Goal: Task Accomplishment & Management: Manage account settings

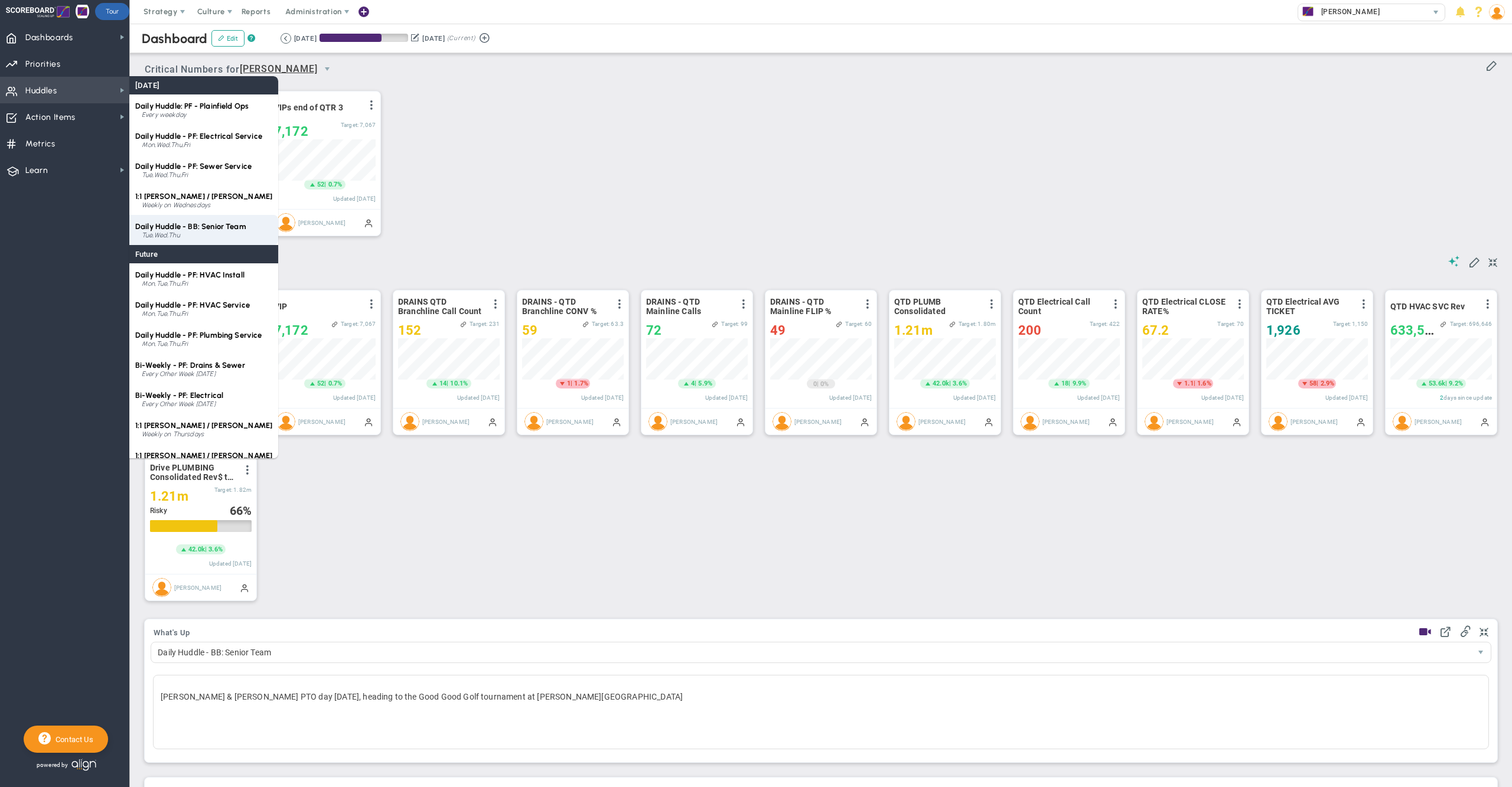
click at [218, 222] on span "Daily Huddle - BB: Senior Team" at bounding box center [190, 226] width 111 height 9
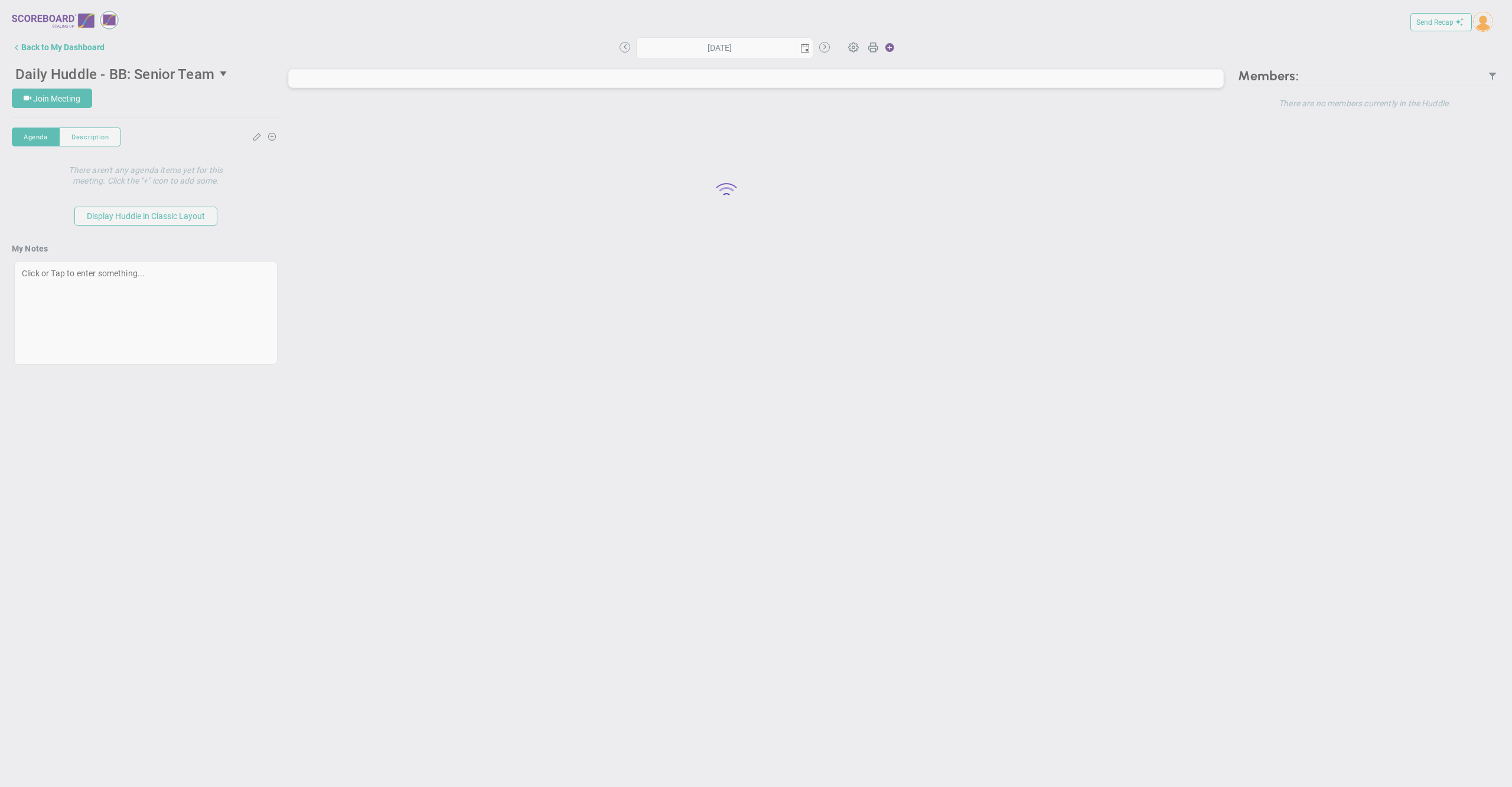
type input "[DATE]"
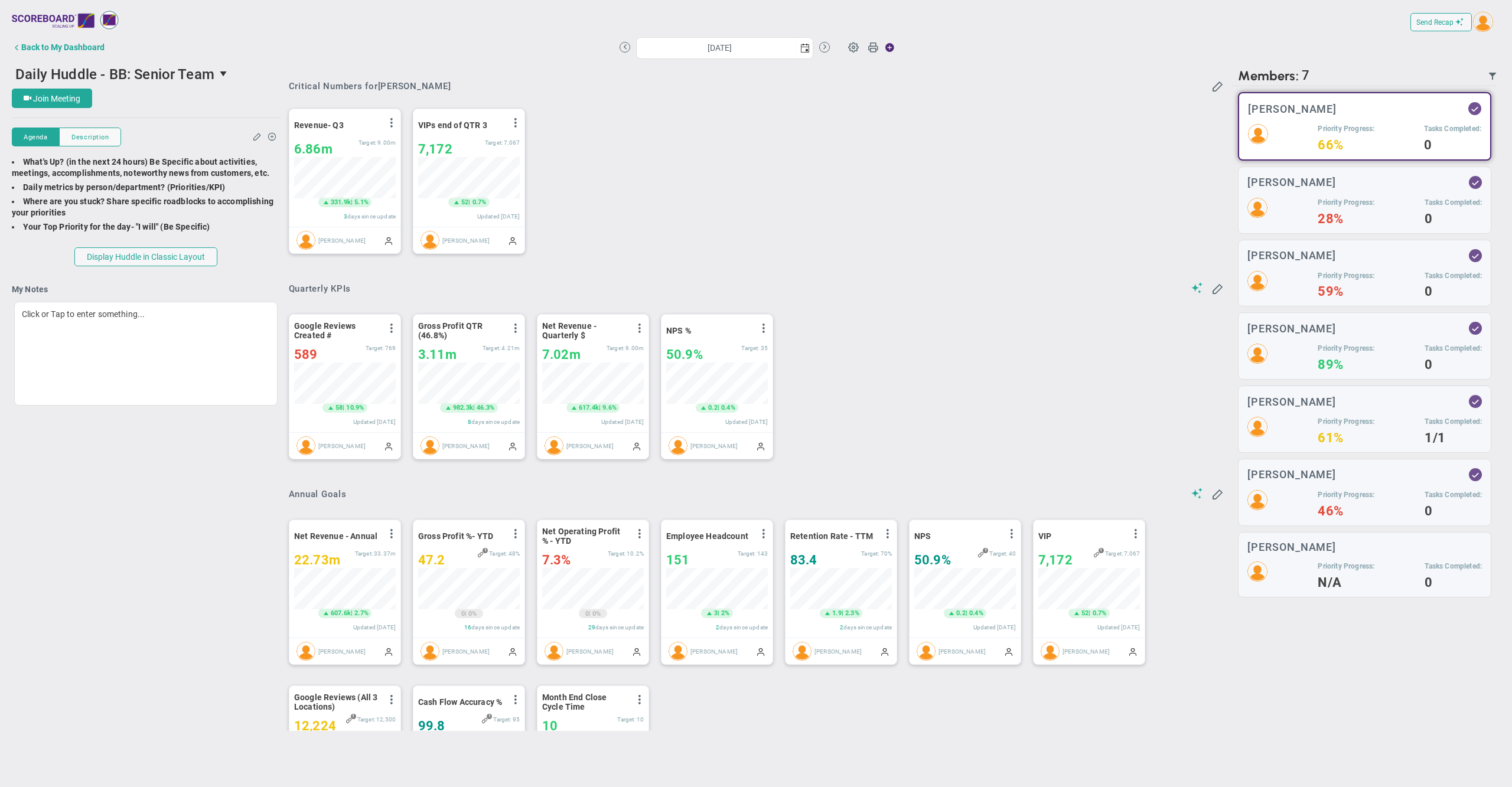
scroll to position [590176, 590416]
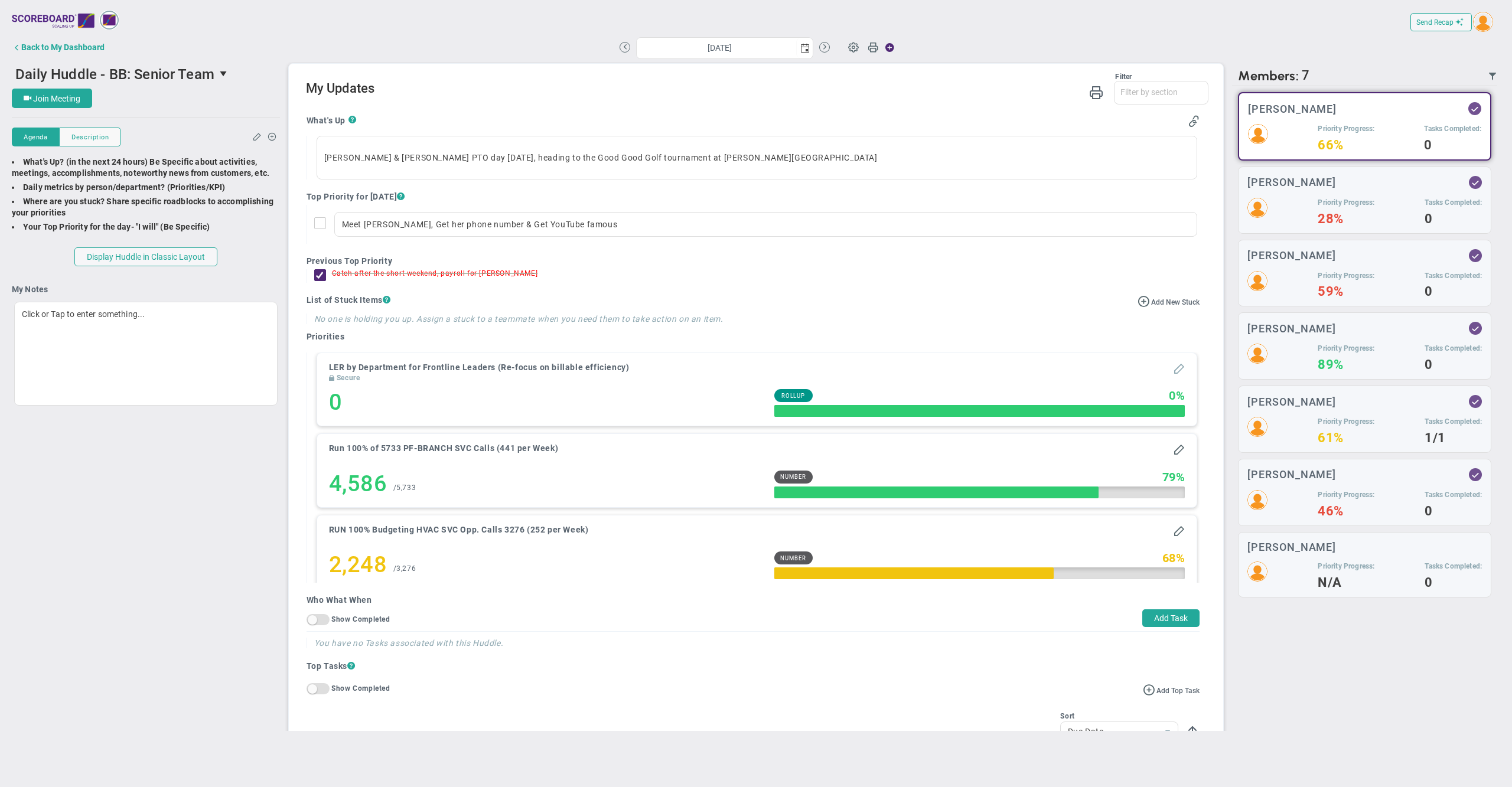
click at [1172, 374] on span at bounding box center [1178, 368] width 12 height 12
type input "LER by Department for Frontline Leaders (Re-focus on billable efficiency)"
type input "0"
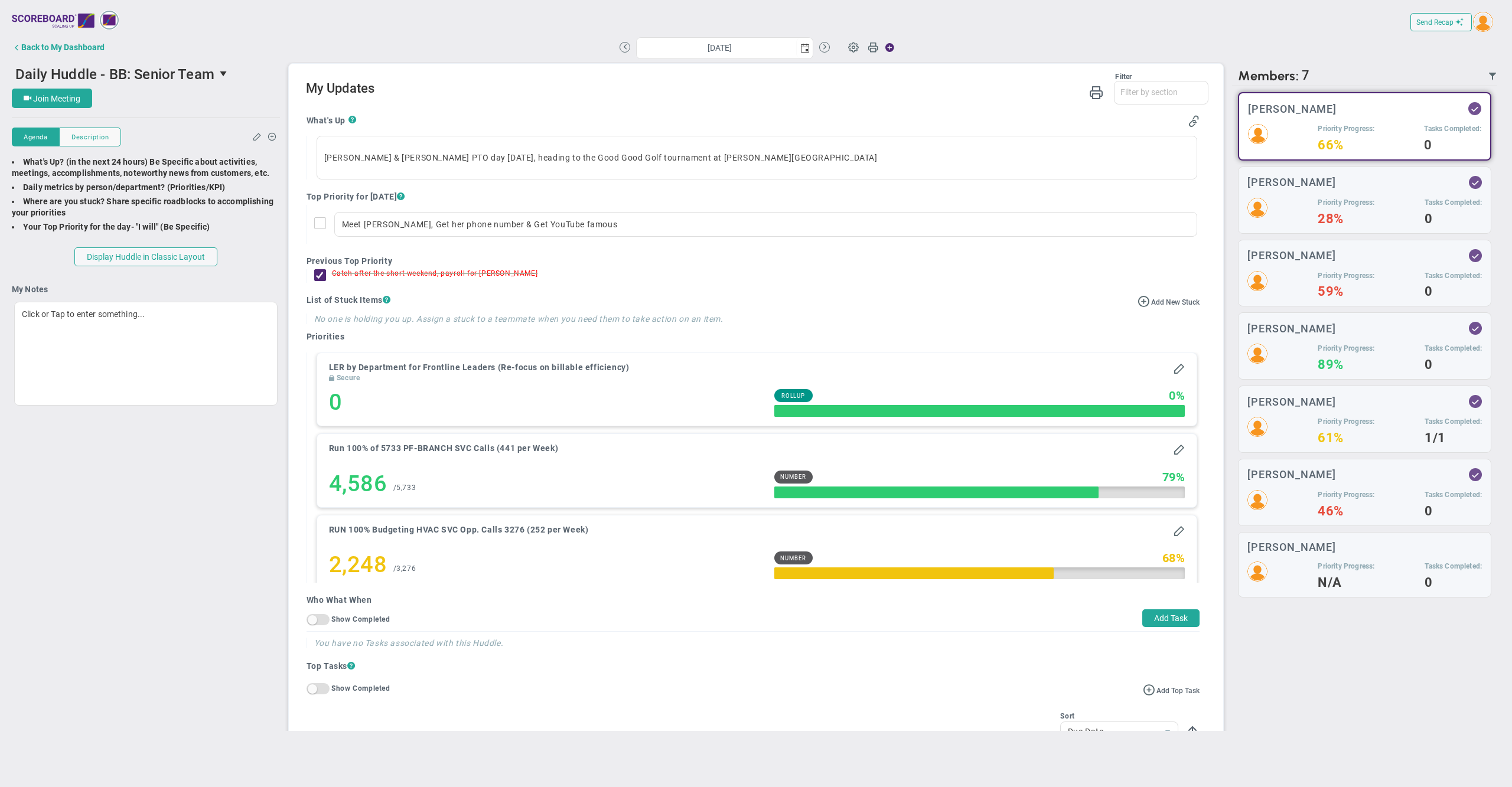
radio input "true"
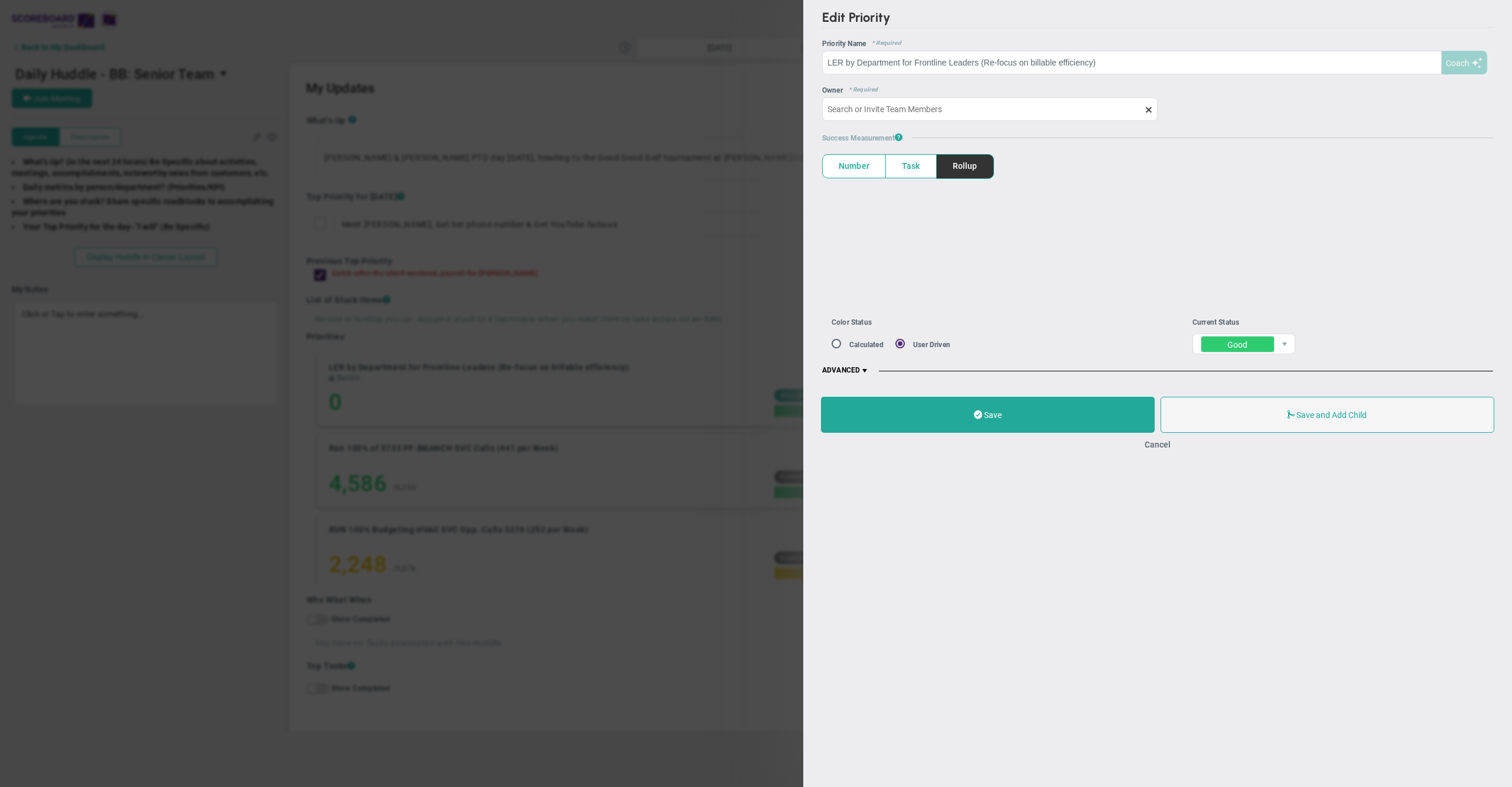
type input "[PERSON_NAME]"
type input "0"
radio input "true"
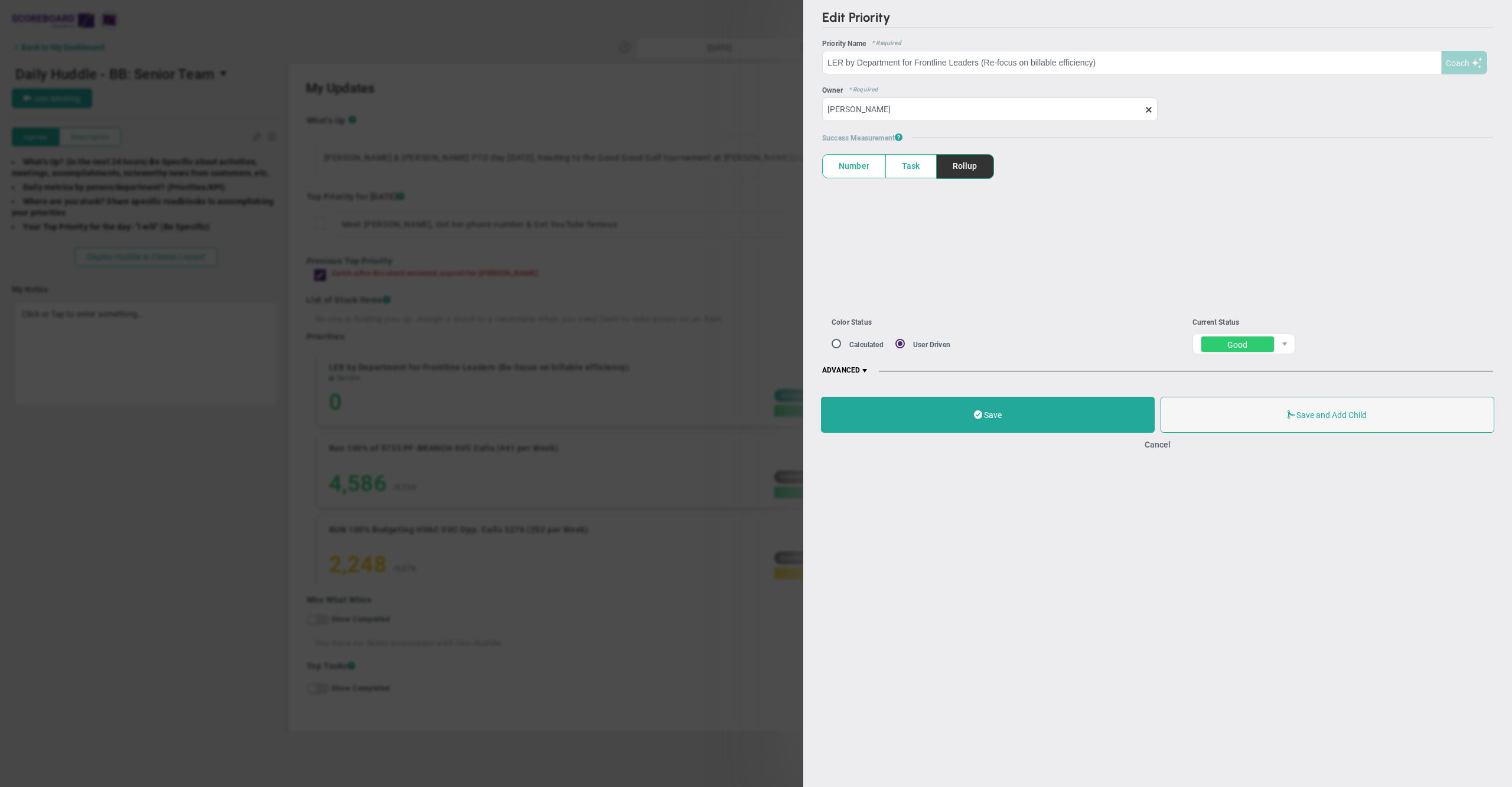
type input "TOP 1 - Achieve $9,000,000 in NET Revenue Q3"
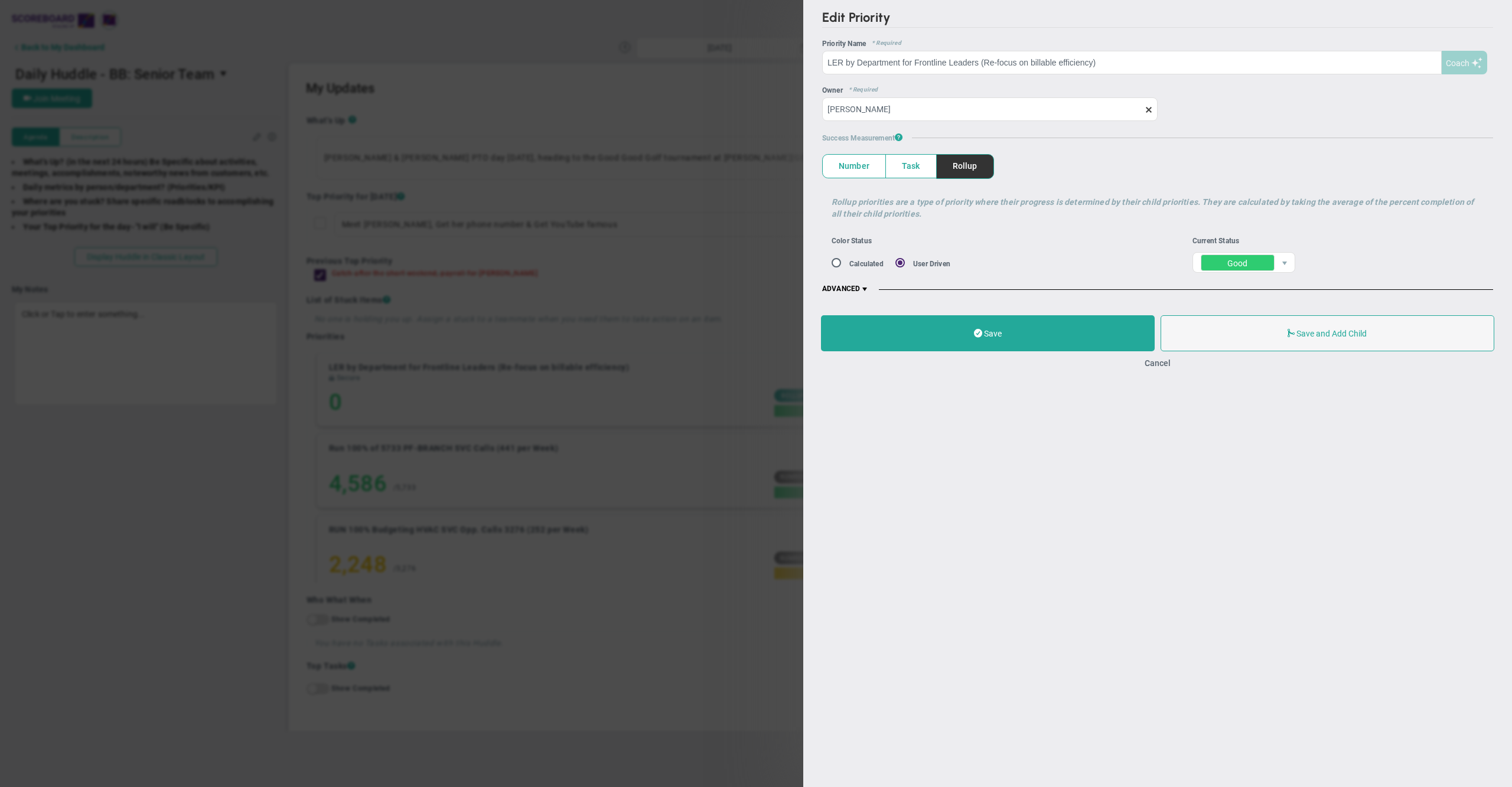
click at [867, 288] on span at bounding box center [865, 289] width 10 height 10
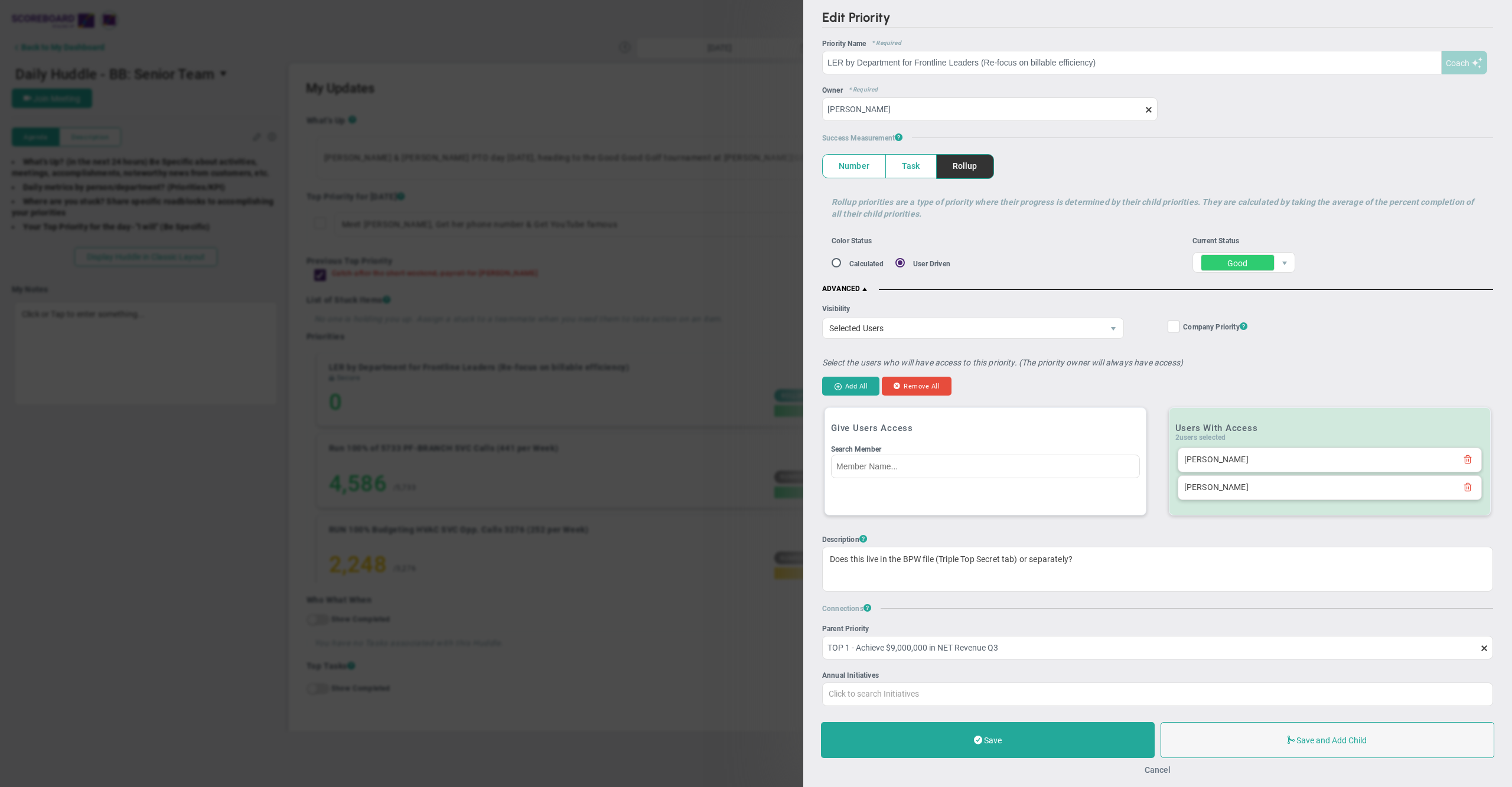
click at [1156, 767] on button "Cancel" at bounding box center [1157, 770] width 26 height 10
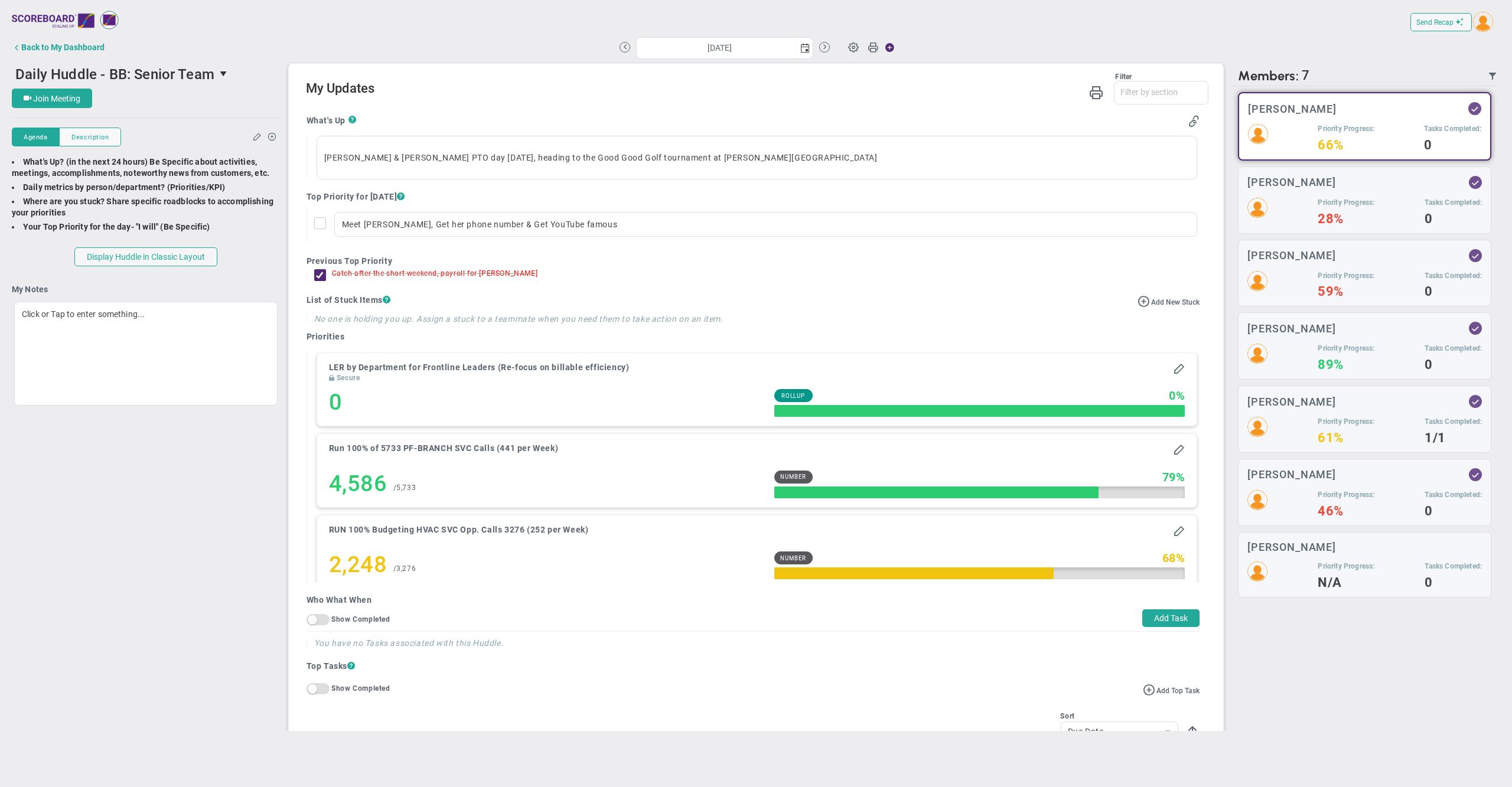
click at [208, 513] on div "Daily Huddle - BB: Senior Team 44691 Join Meeting [GEOGRAPHIC_DATA] [GEOGRAPHIC…" at bounding box center [756, 397] width 1488 height 669
click at [173, 501] on div "Daily Huddle - BB: Senior Team 44691 Join Meeting [GEOGRAPHIC_DATA] [GEOGRAPHIC…" at bounding box center [756, 397] width 1488 height 669
click at [199, 513] on div "Daily Huddle - BB: Senior Team 44691 Join Meeting [GEOGRAPHIC_DATA] [GEOGRAPHIC…" at bounding box center [756, 397] width 1488 height 669
click at [178, 516] on div "Daily Huddle - BB: Senior Team 44691 Join Meeting [GEOGRAPHIC_DATA] [GEOGRAPHIC…" at bounding box center [756, 397] width 1488 height 669
drag, startPoint x: 655, startPoint y: 393, endPoint x: 324, endPoint y: 395, distance: 331.0
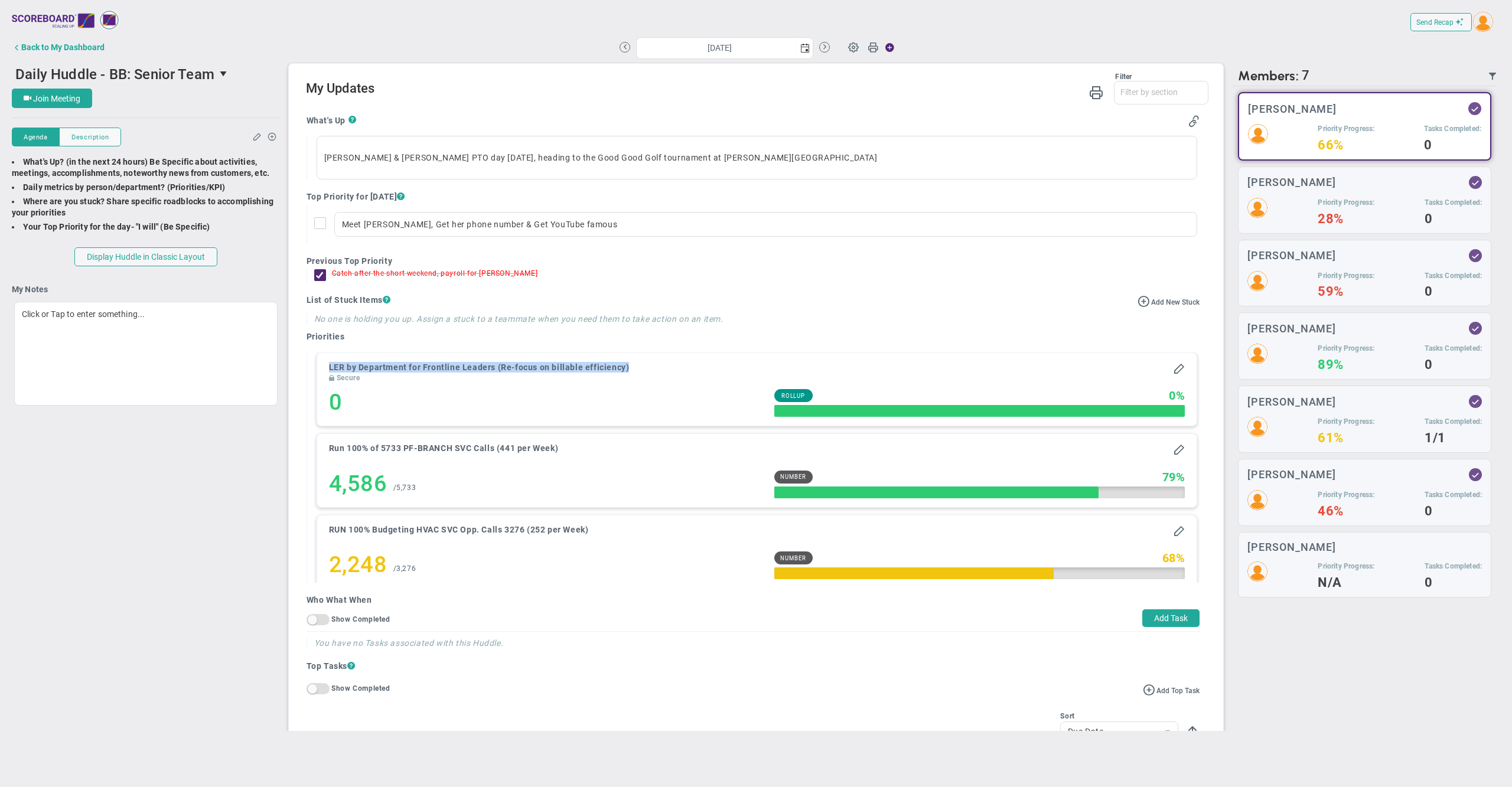
click at [324, 395] on div "LER by Department for Frontline Leaders (Re-focus on billable efficiency) Secur…" at bounding box center [757, 389] width 880 height 72
copy h4 "LER by Department for Frontline Leaders (Re-focus on billable efficiency)"
click at [1482, 22] on img at bounding box center [1482, 21] width 20 height 20
click at [1475, 143] on span "Sign Out" at bounding box center [1466, 141] width 90 height 23
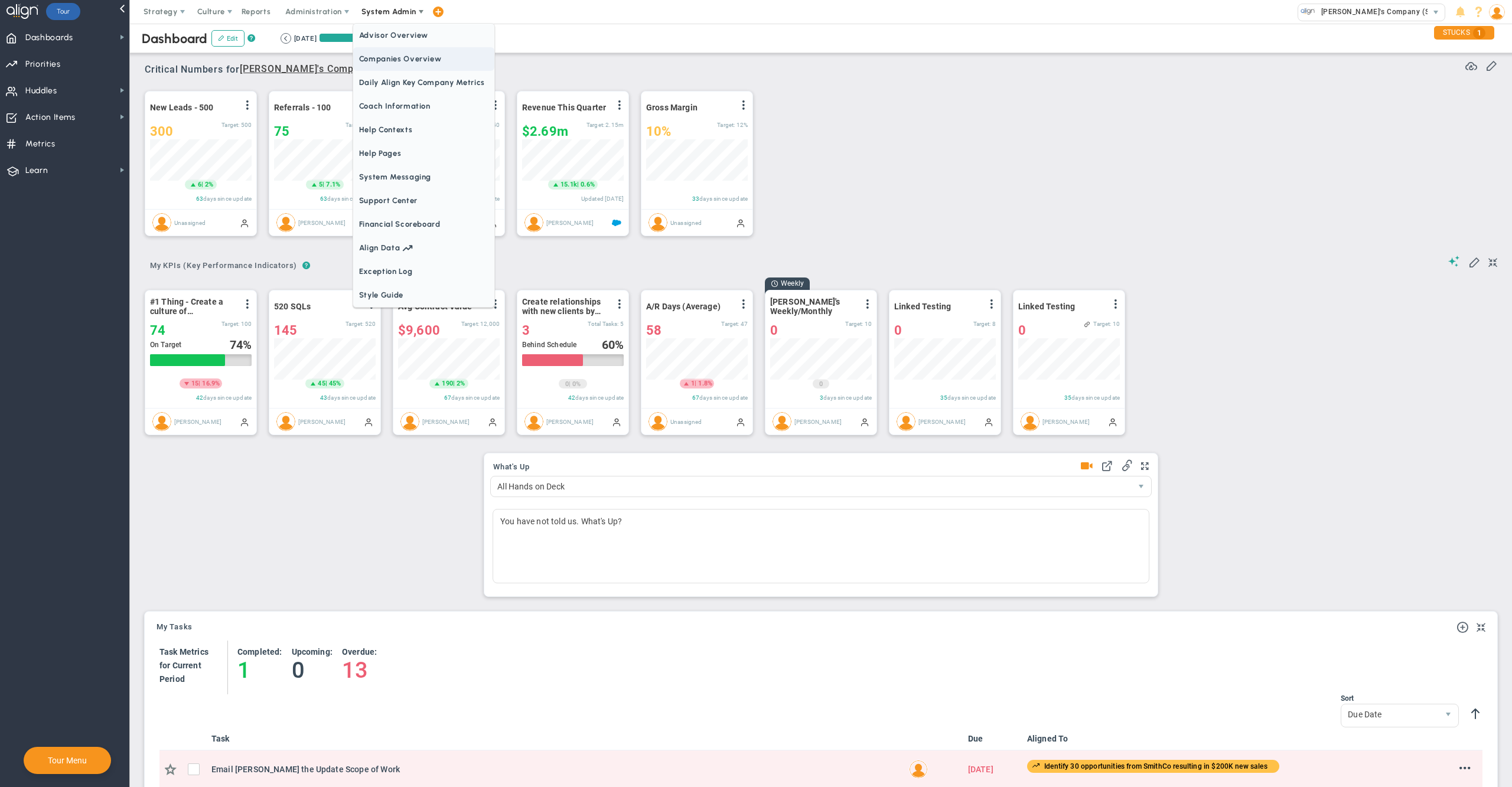
click at [402, 63] on span "Companies Overview" at bounding box center [424, 59] width 141 height 23
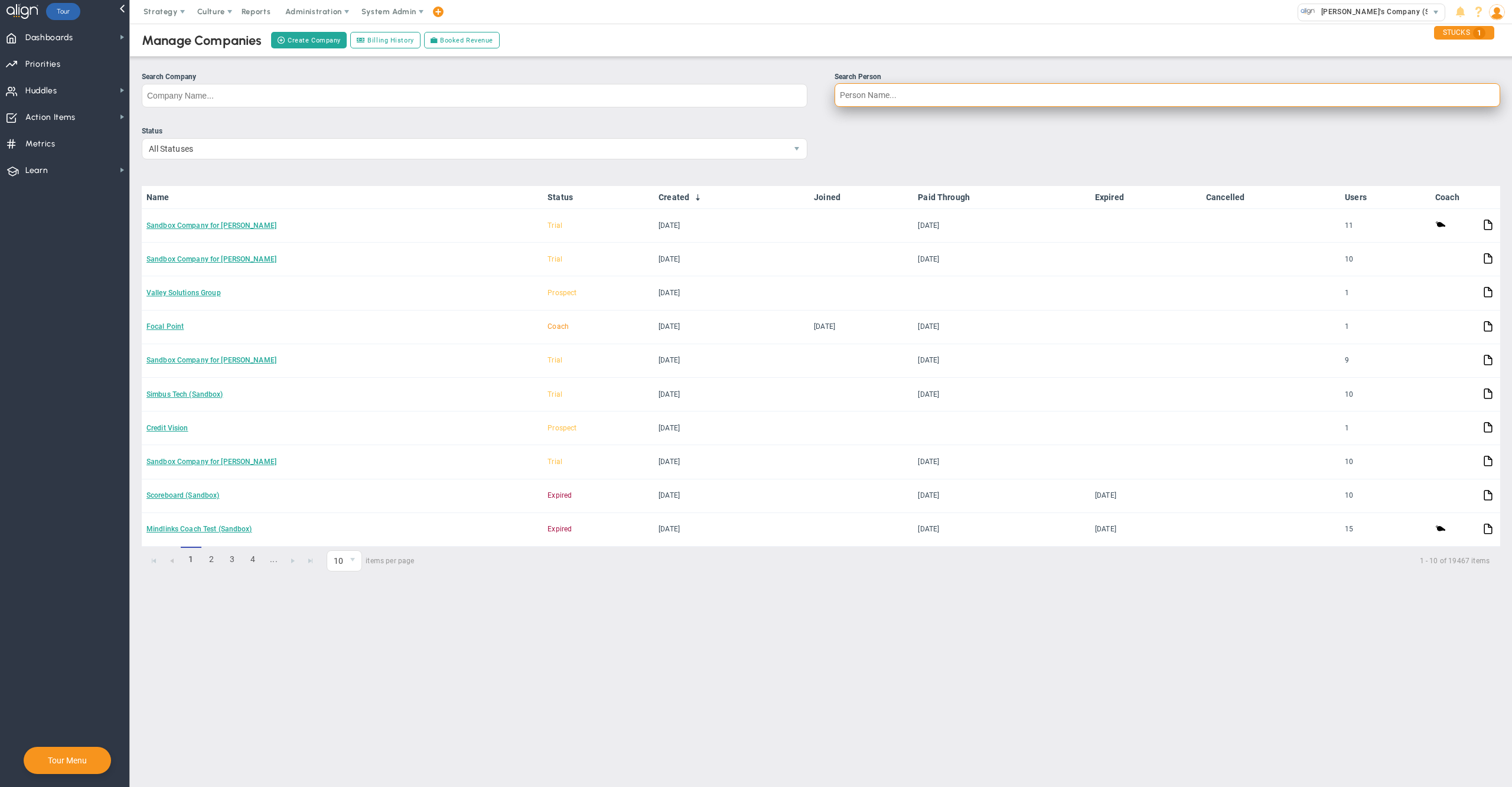
click at [887, 105] on input "Search Person" at bounding box center [1167, 95] width 665 height 23
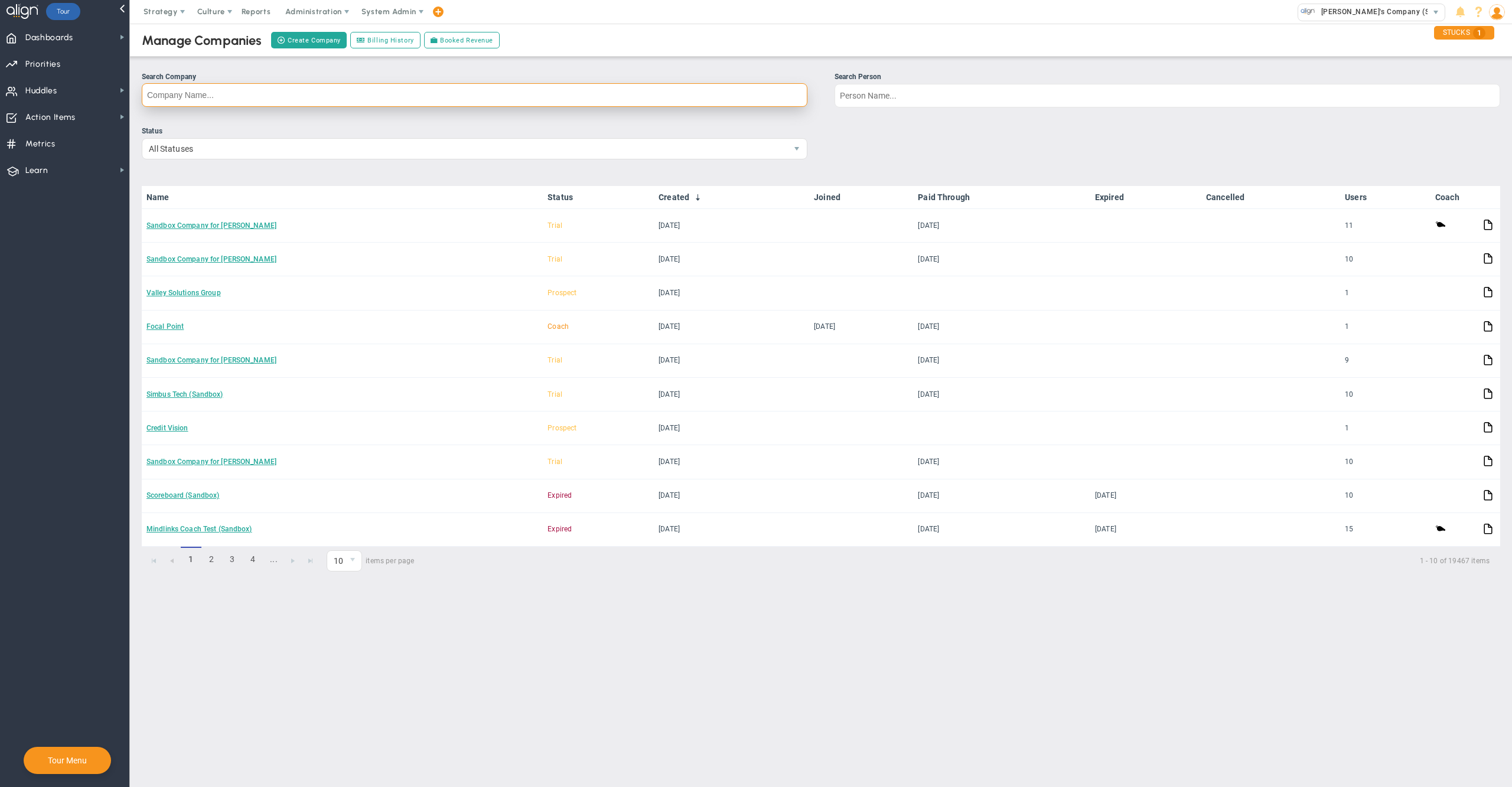
click at [718, 85] on input "Search Company" at bounding box center [474, 95] width 665 height 23
type input "cliff"
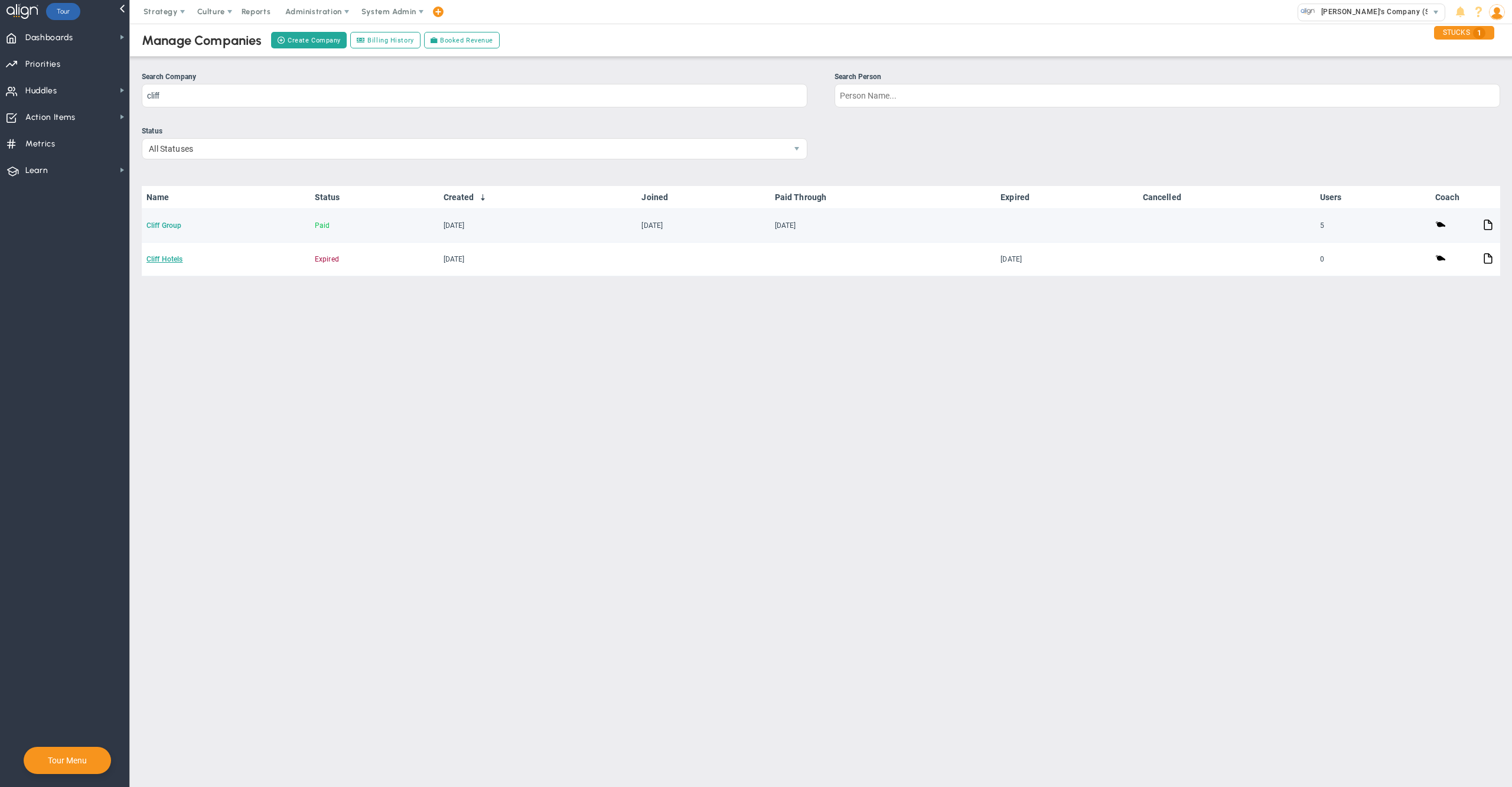
click at [173, 224] on link "Cliff Group" at bounding box center [164, 226] width 35 height 8
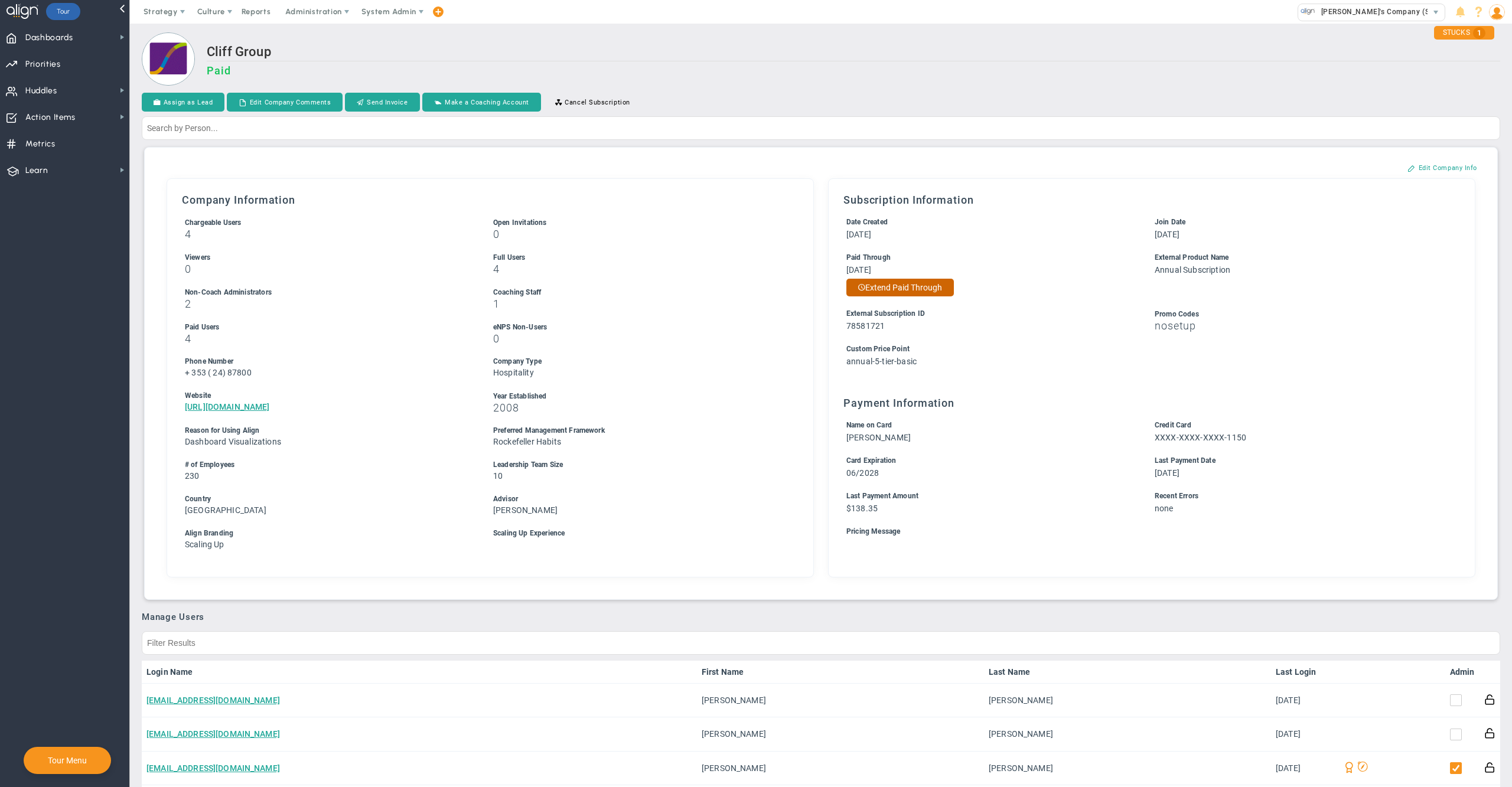
click at [930, 287] on button "Extend Paid Through" at bounding box center [900, 288] width 108 height 18
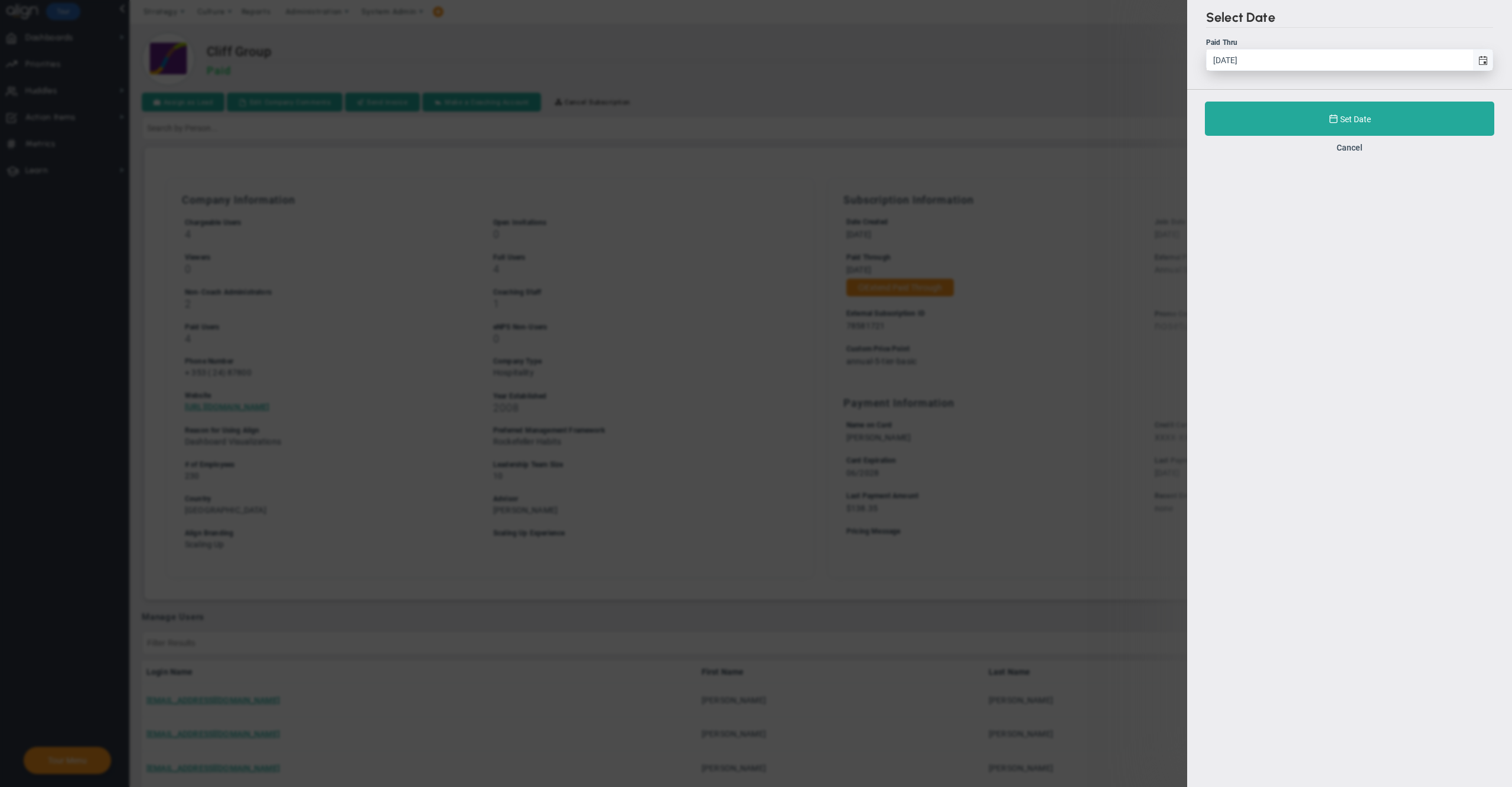
click at [1482, 60] on span "select" at bounding box center [1483, 61] width 10 height 10
click at [1472, 60] on input "9/4/2025" at bounding box center [1339, 60] width 266 height 21
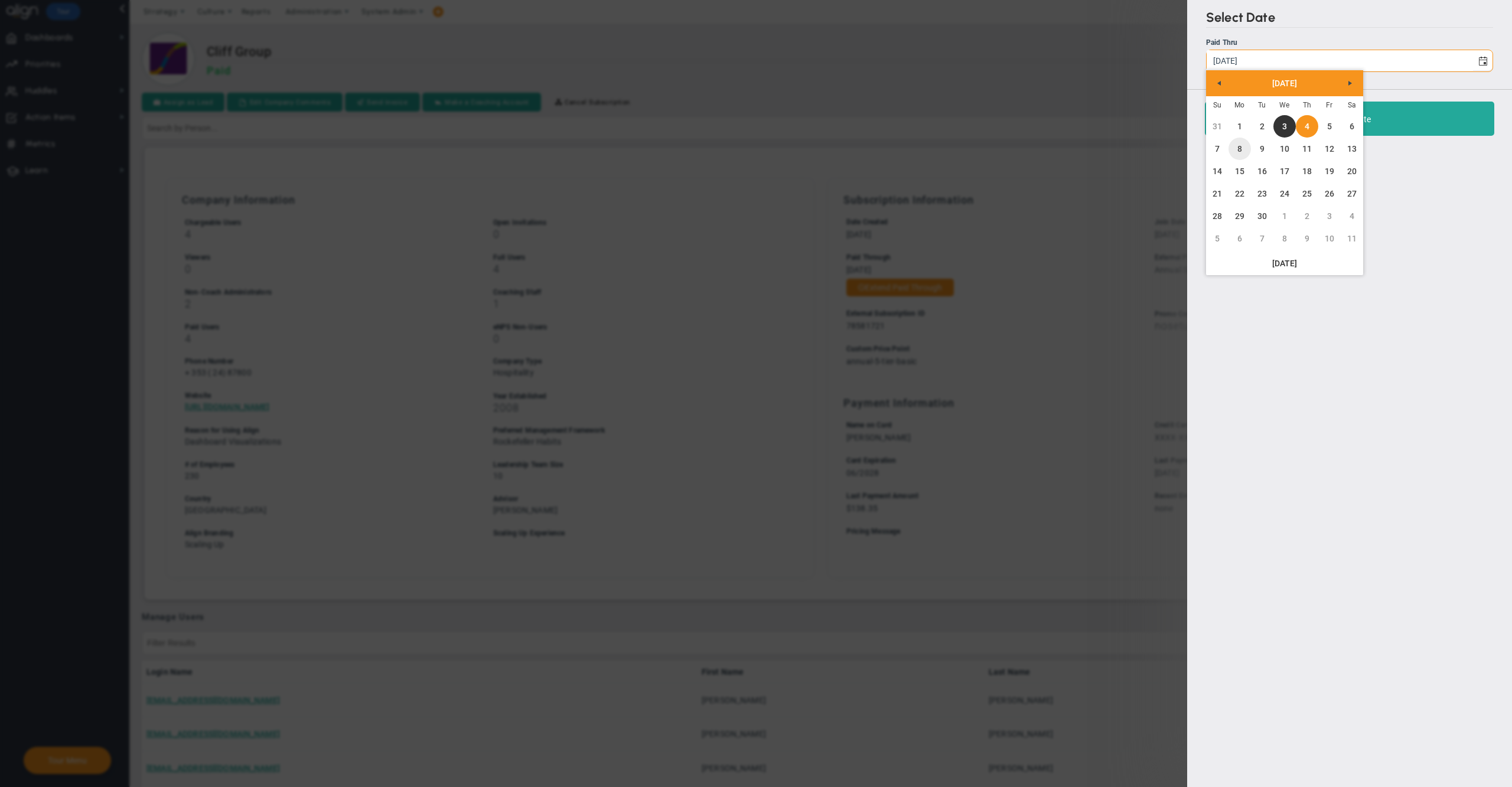
click at [1240, 156] on link "8" at bounding box center [1239, 148] width 23 height 23
type input "9/8/2025"
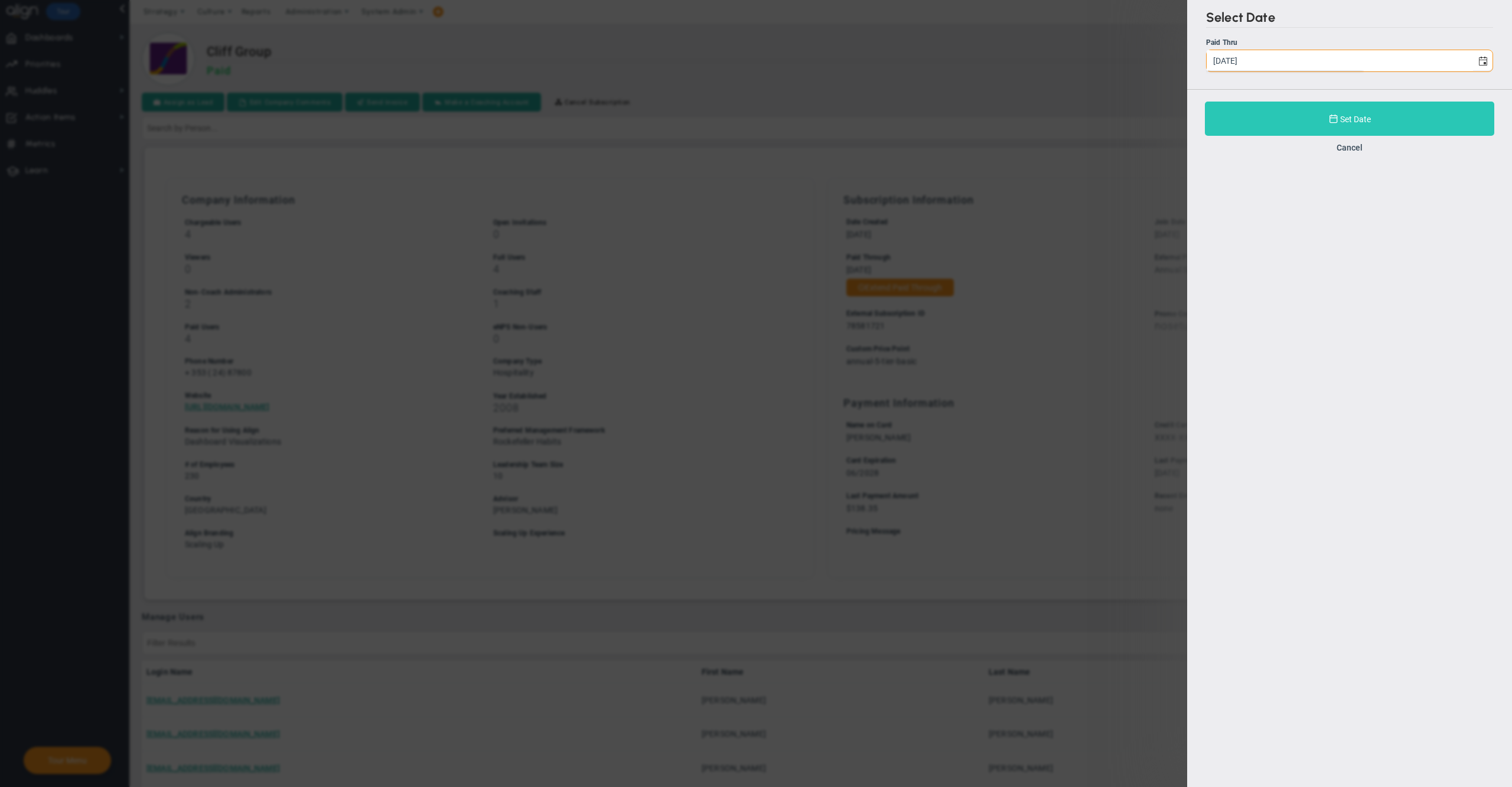
click at [1242, 123] on button "Set Date" at bounding box center [1349, 119] width 289 height 34
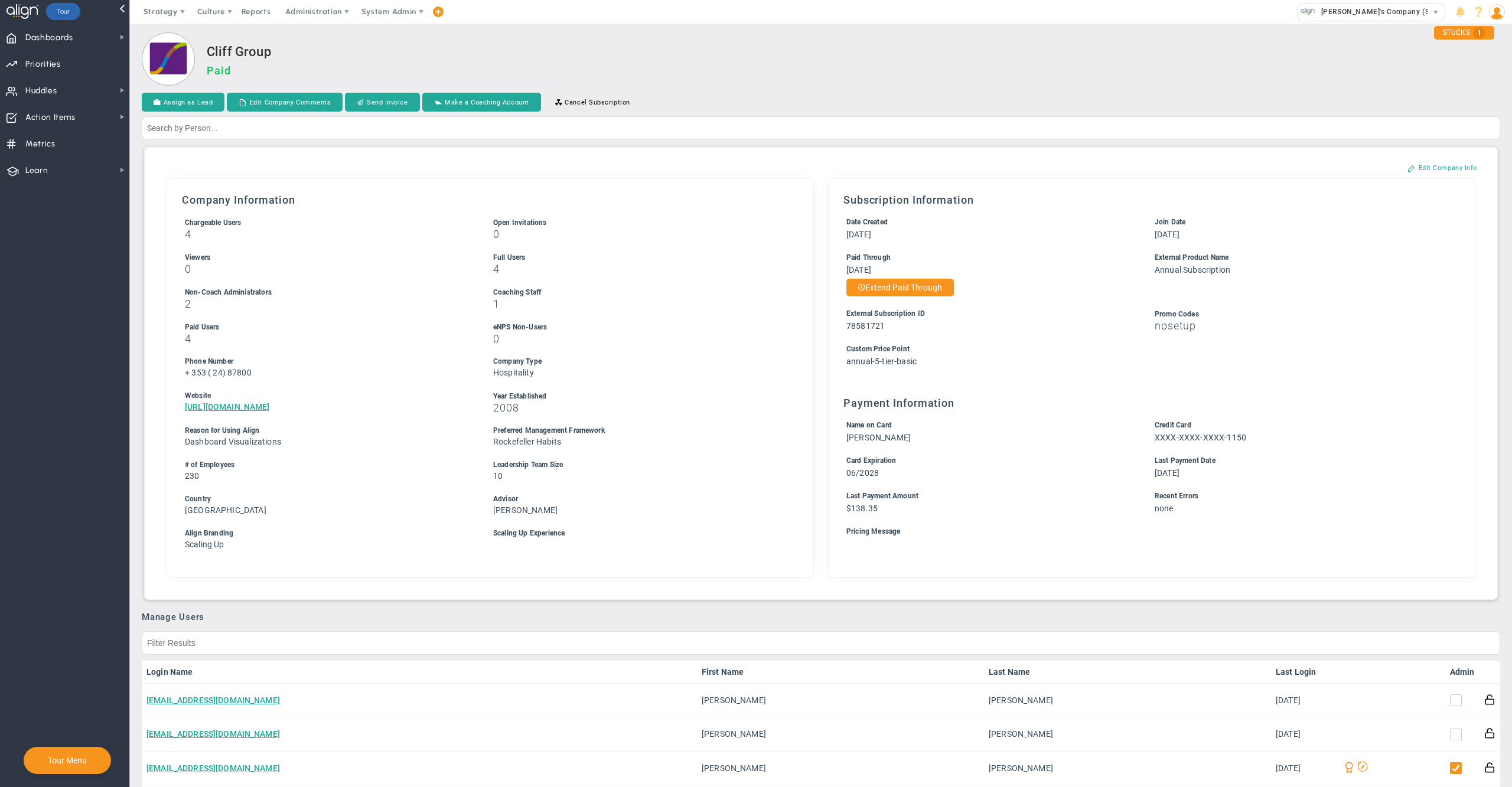
click at [740, 48] on h2 "Cliff Group" at bounding box center [853, 52] width 1293 height 17
click at [1337, 17] on span "Alex's Company (Sandbox)" at bounding box center [1386, 12] width 143 height 15
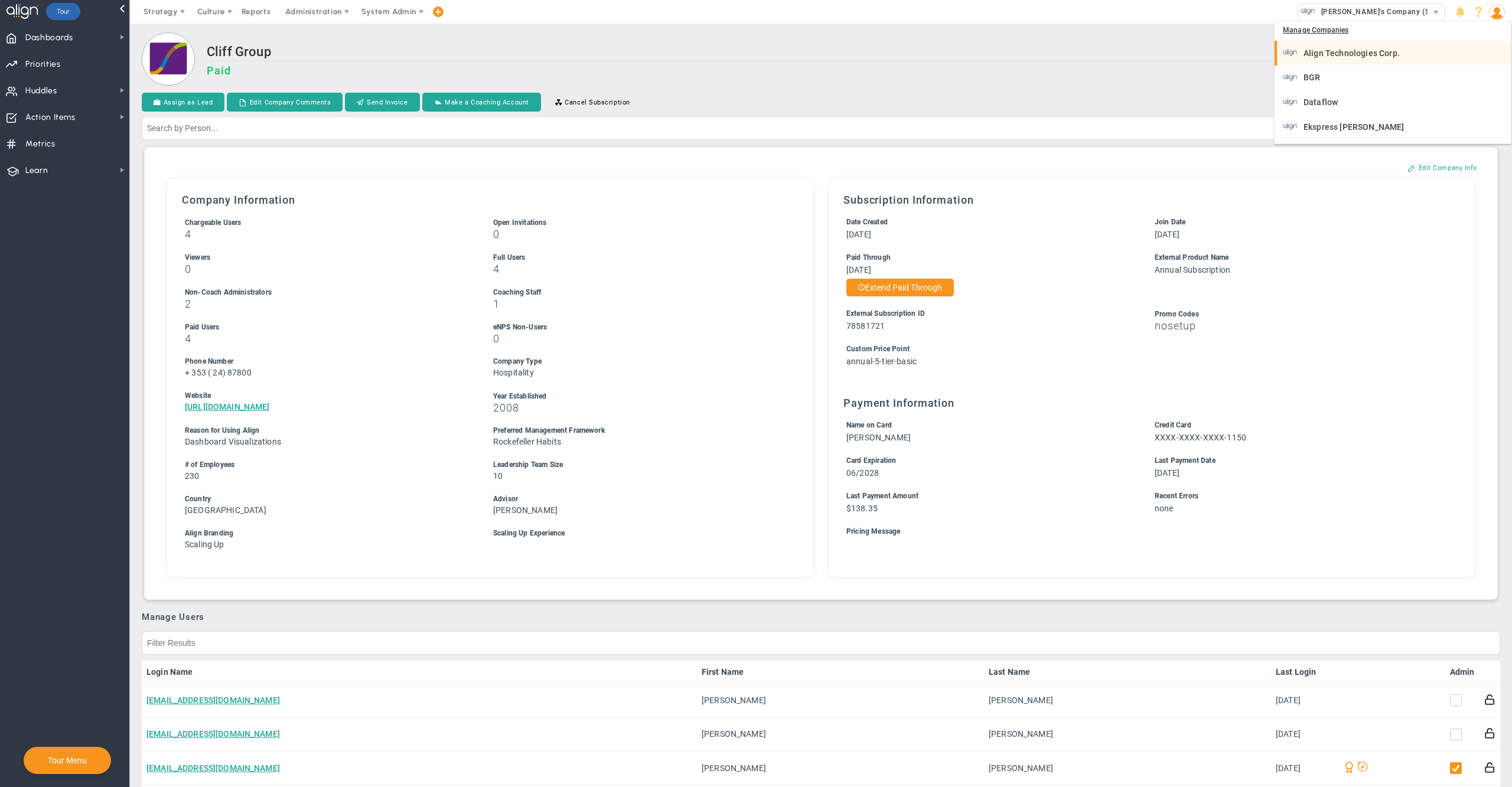
click at [1331, 52] on span "Align Technologies Corp." at bounding box center [1351, 53] width 96 height 8
